Goal: Transaction & Acquisition: Purchase product/service

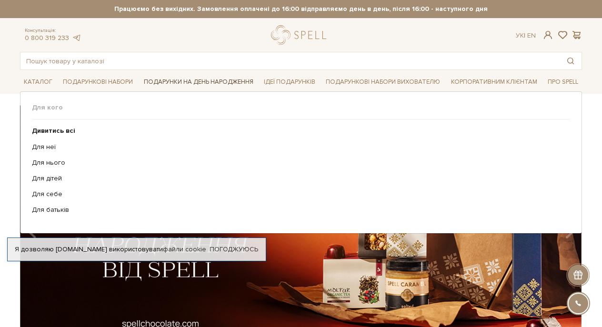
click at [207, 79] on link "Подарунки на День народження" at bounding box center [198, 82] width 117 height 15
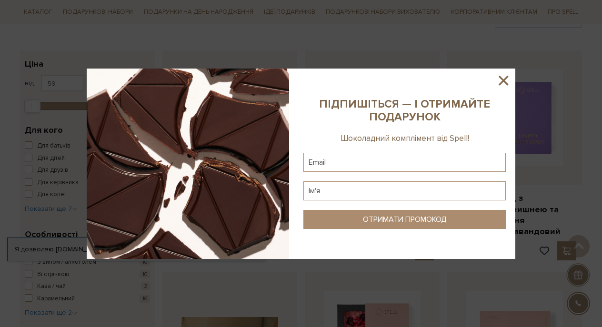
scroll to position [133, 0]
click at [506, 77] on icon at bounding box center [504, 81] width 10 height 10
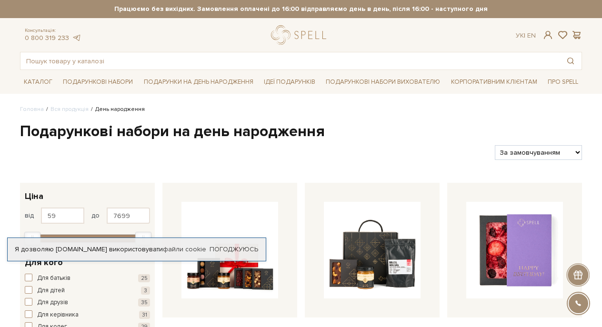
scroll to position [0, 0]
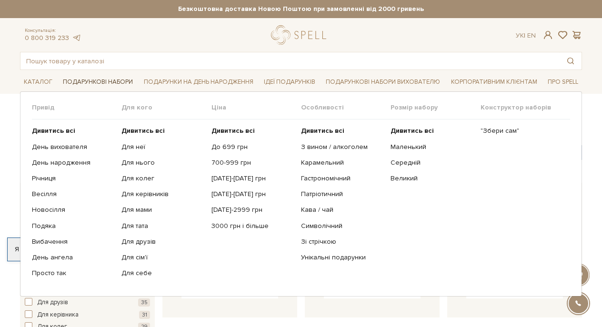
click at [114, 79] on link "Подарункові набори" at bounding box center [98, 82] width 78 height 15
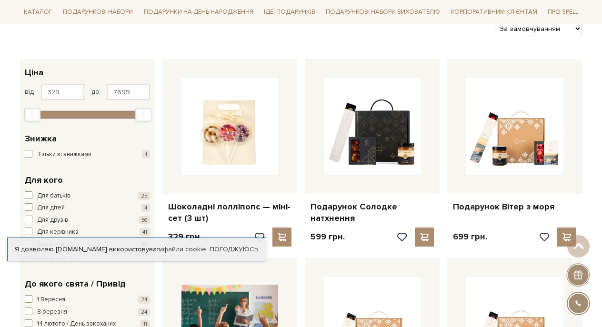
scroll to position [114, 0]
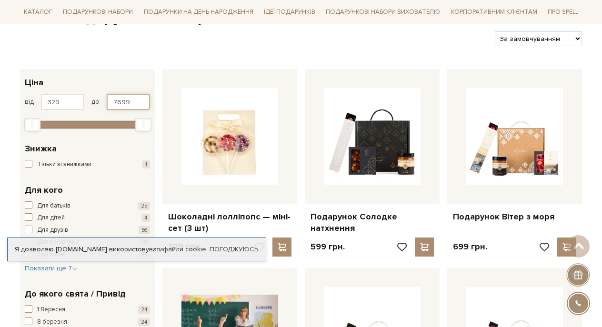
click at [140, 94] on input "7699" at bounding box center [128, 102] width 43 height 16
type input "7"
type input "1100"
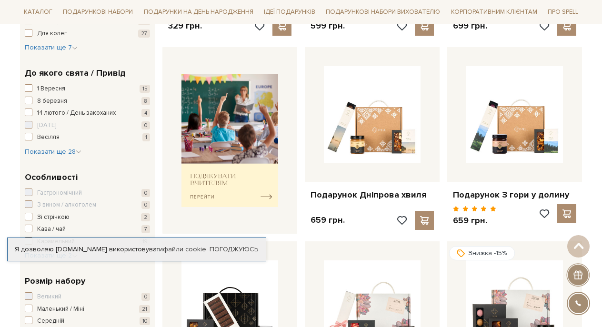
scroll to position [355, 0]
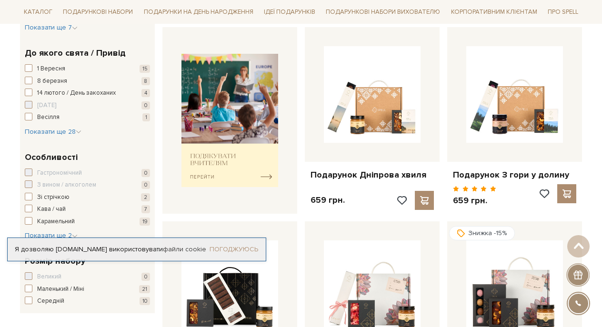
click at [241, 251] on link "Погоджуюсь" at bounding box center [234, 249] width 49 height 9
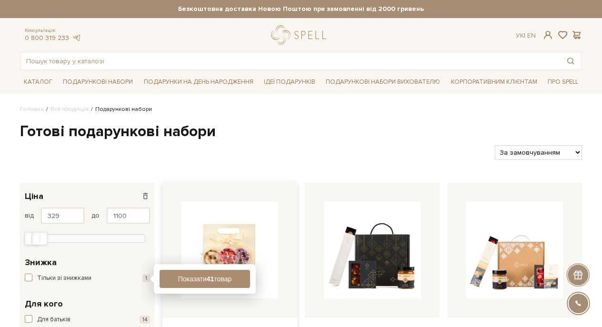
scroll to position [0, 0]
click at [205, 274] on button "Показати 41 товар" at bounding box center [205, 279] width 90 height 18
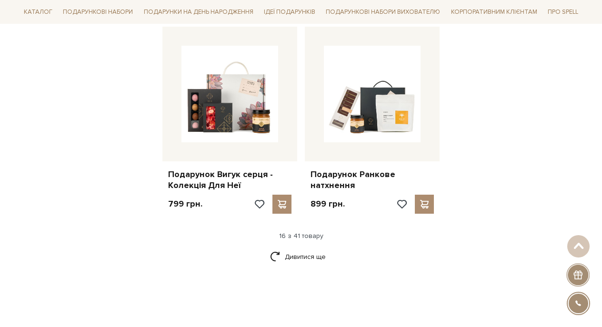
scroll to position [1174, 0]
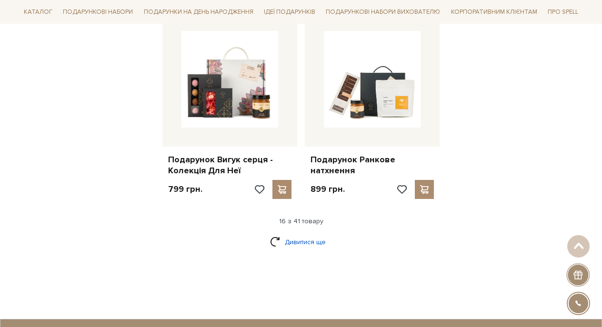
click at [311, 234] on link "Дивитися ще" at bounding box center [301, 242] width 62 height 17
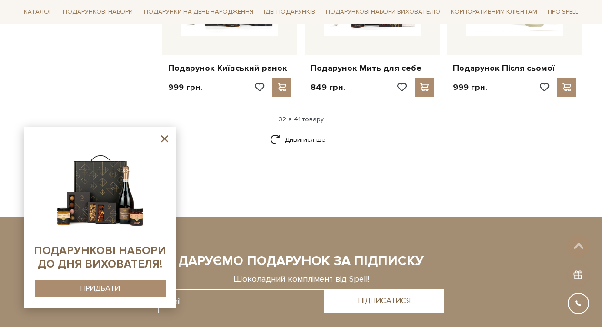
scroll to position [2283, 0]
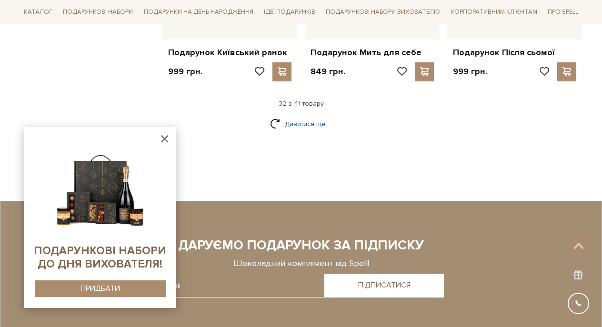
click at [299, 116] on link "Дивитися ще" at bounding box center [301, 124] width 62 height 17
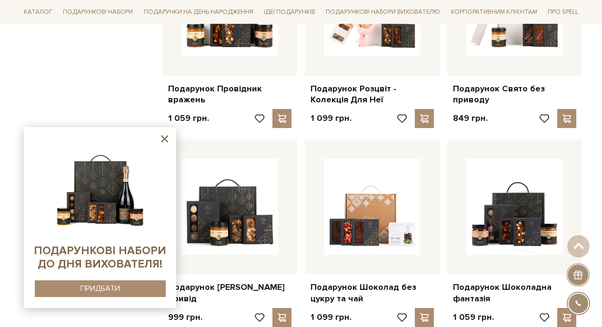
scroll to position [2433, 0]
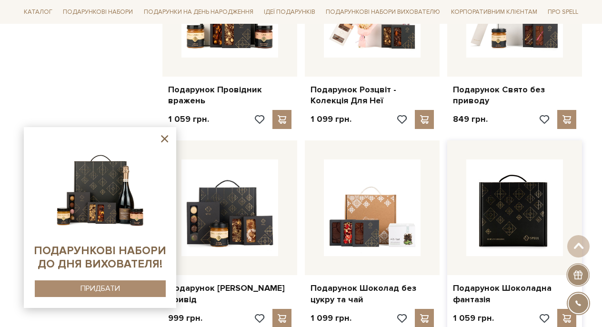
click at [526, 188] on img at bounding box center [514, 208] width 97 height 97
